Goal: Navigation & Orientation: Go to known website

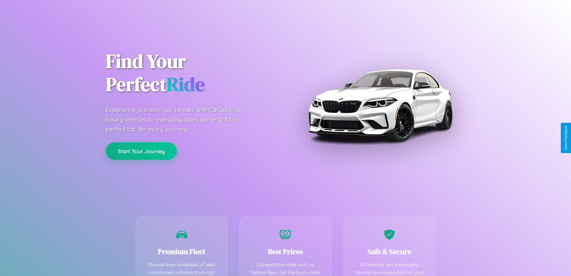
click at [141, 151] on button "Start Your Journey" at bounding box center [141, 150] width 71 height 17
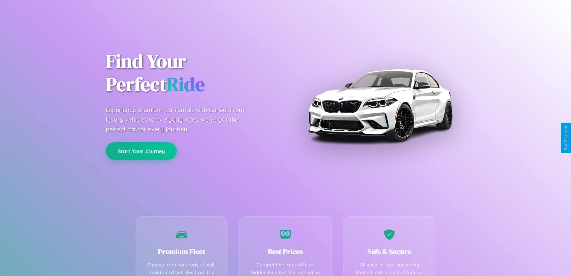
click at [141, 151] on button "Start Your Journey" at bounding box center [141, 150] width 71 height 17
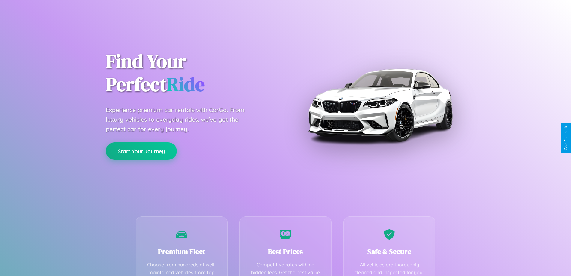
click at [141, 151] on button "Start Your Journey" at bounding box center [141, 150] width 71 height 17
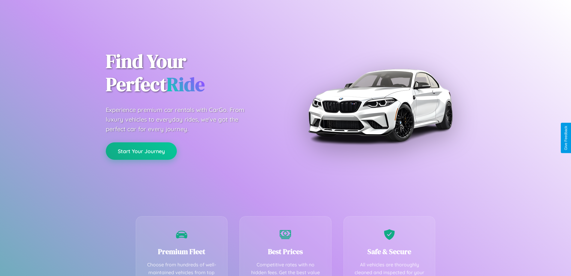
click at [141, 151] on button "Start Your Journey" at bounding box center [141, 150] width 71 height 17
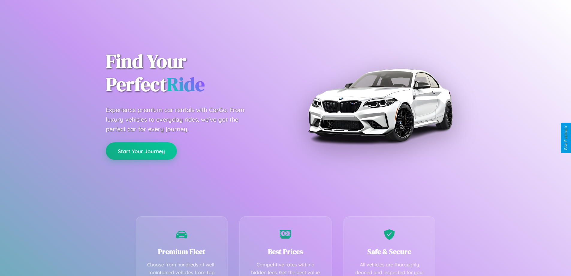
click at [141, 151] on button "Start Your Journey" at bounding box center [141, 150] width 71 height 17
